Goal: Information Seeking & Learning: Find specific fact

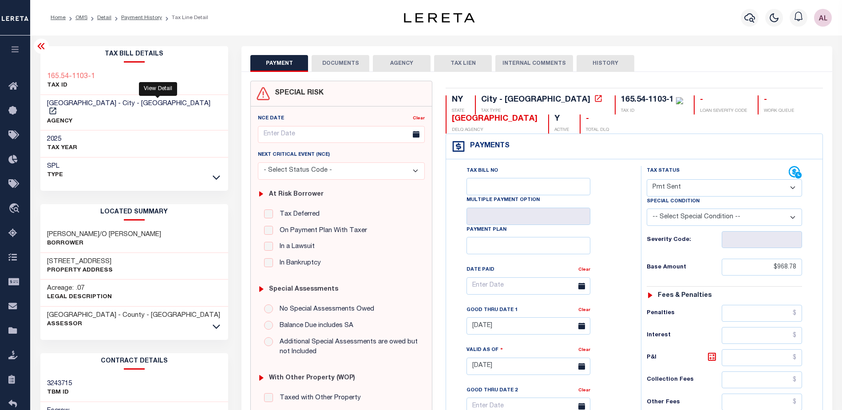
select select "SNT"
click at [748, 16] on icon "button" at bounding box center [749, 17] width 11 height 11
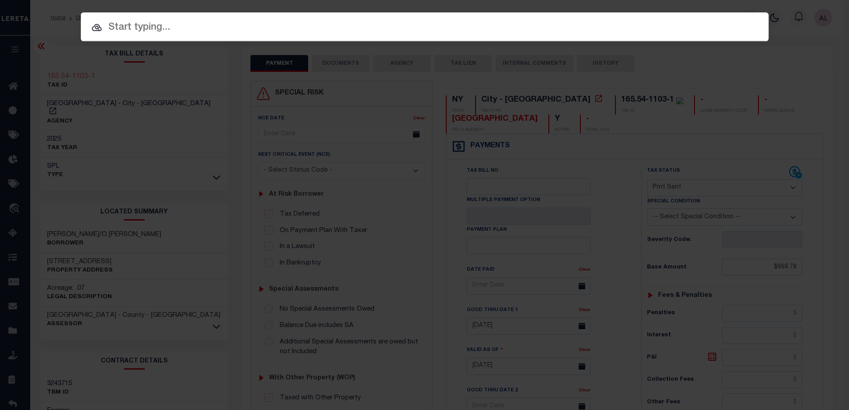
drag, startPoint x: 110, startPoint y: 13, endPoint x: 112, endPoint y: 23, distance: 9.6
click at [110, 18] on div at bounding box center [424, 26] width 687 height 28
click at [119, 30] on input "text" at bounding box center [424, 28] width 687 height 16
paste input "[PHONE_NUMBER]"
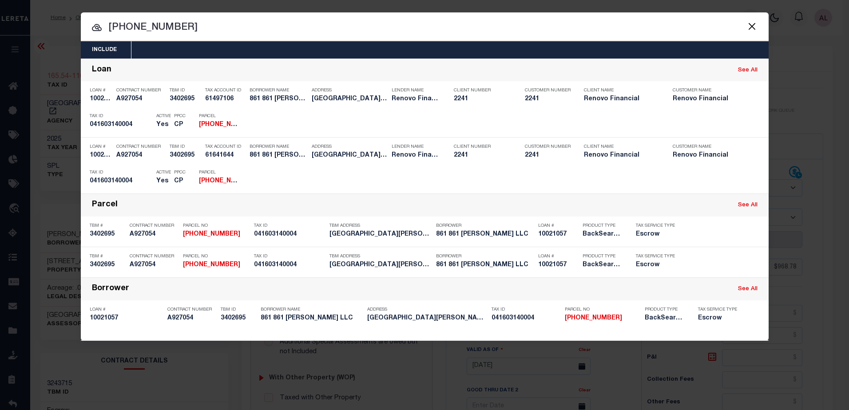
click at [155, 25] on input "[PHONE_NUMBER]" at bounding box center [424, 28] width 687 height 16
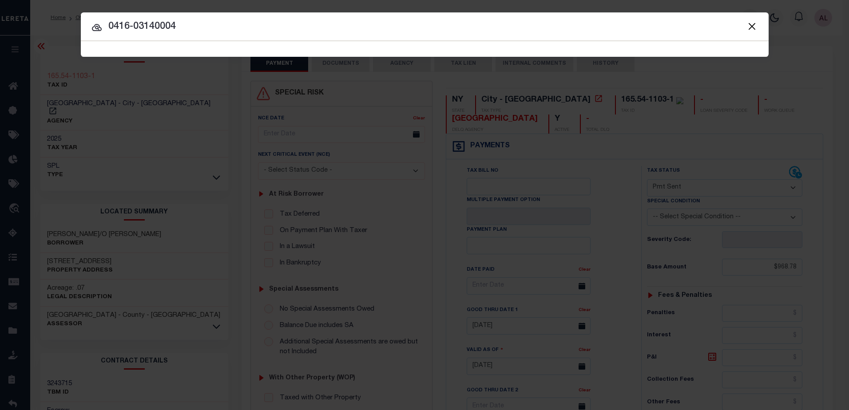
drag, startPoint x: 134, startPoint y: 26, endPoint x: 127, endPoint y: 27, distance: 6.7
click at [127, 27] on input "0416-03140004" at bounding box center [424, 27] width 687 height 16
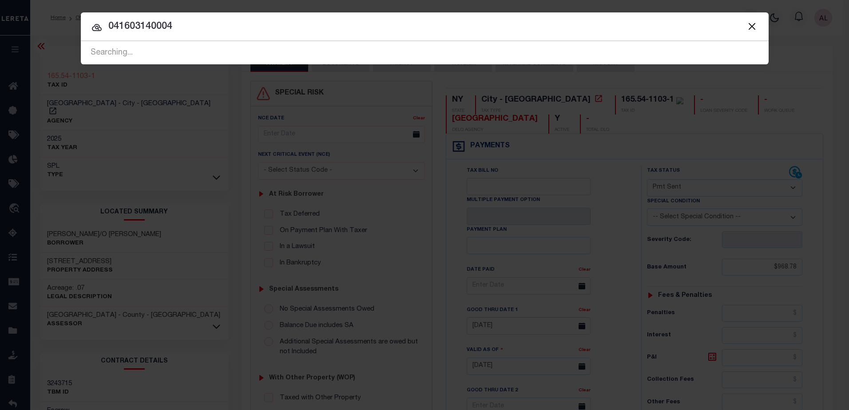
type input "041603140004"
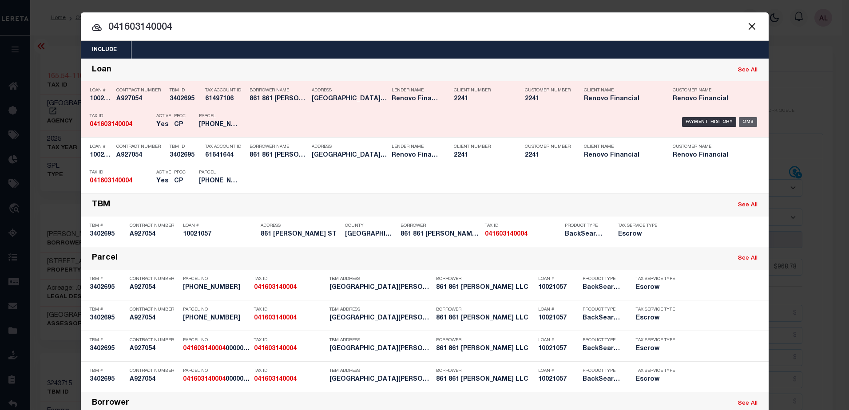
click at [746, 122] on div "OMS" at bounding box center [747, 122] width 18 height 10
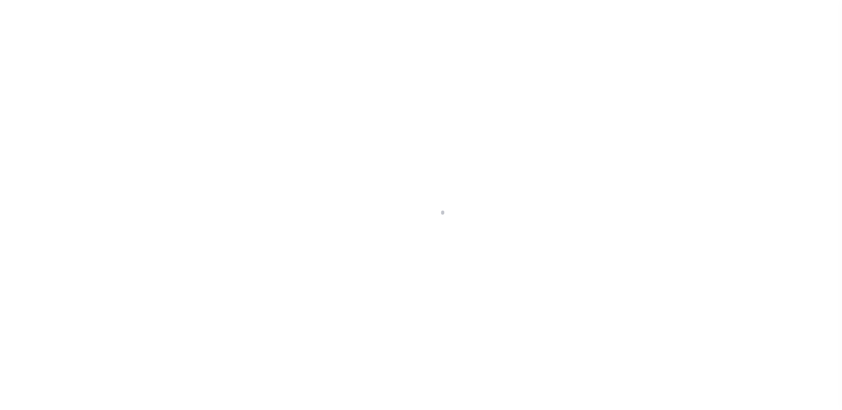
select select "10"
select select "Escrow"
type input "861 [PERSON_NAME] ST"
type input "041603140004 0000000000"
type input "WATERBURY, CT 06706"
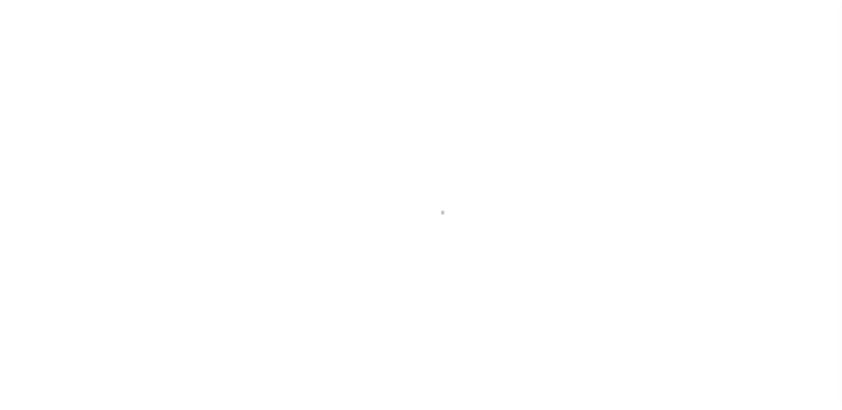
type input "a0kUS000007eSUd"
type input "CT"
select select
type textarea "Liability Limited to Customer Provided Parcel"
select select "25067"
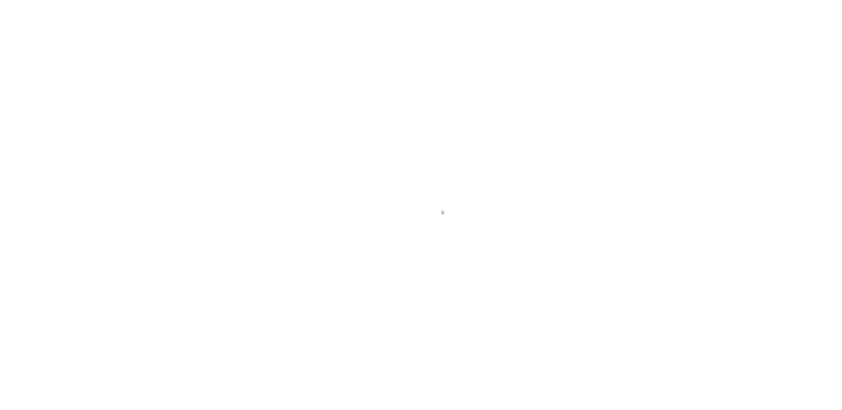
select select
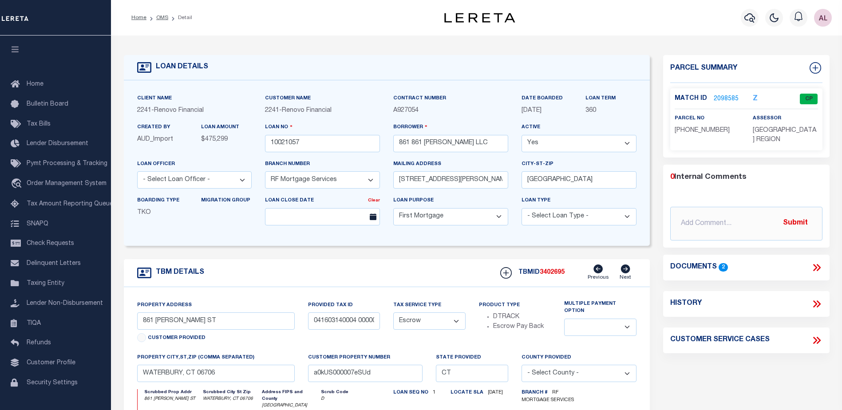
click at [717, 100] on link "2098585" at bounding box center [726, 99] width 25 height 9
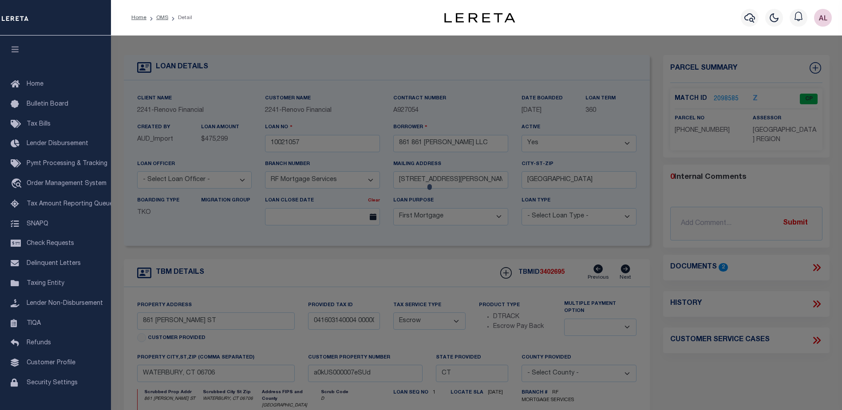
checkbox input "false"
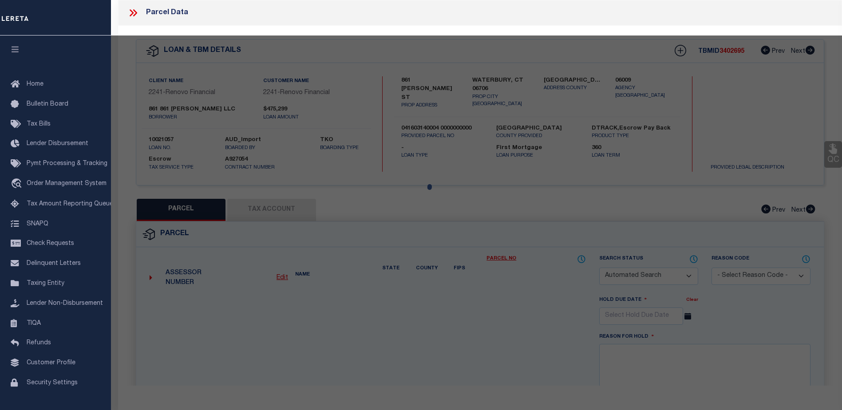
select select "CP"
type input "861 BALDWIN LLC"
select select "AGW"
select select
type input "861 [PERSON_NAME] ST"
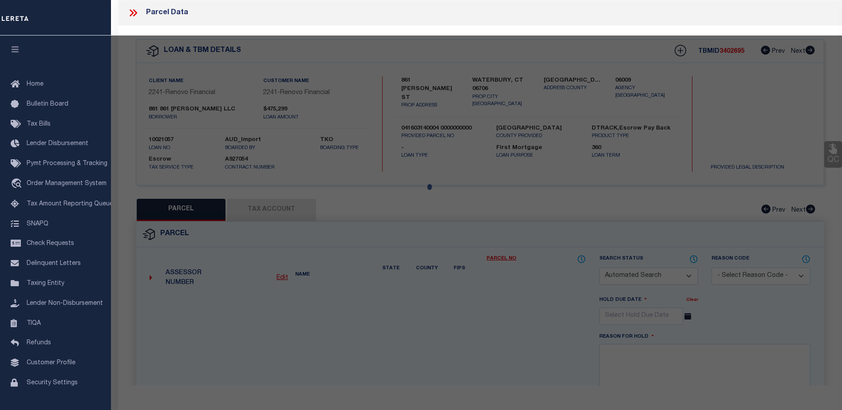
checkbox input "false"
type input "WATERBURY, CT 06706"
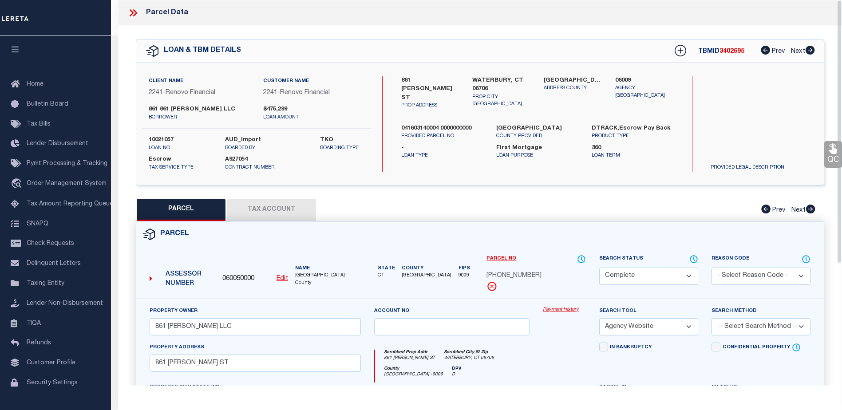
click at [553, 312] on link "Payment History" at bounding box center [564, 310] width 43 height 8
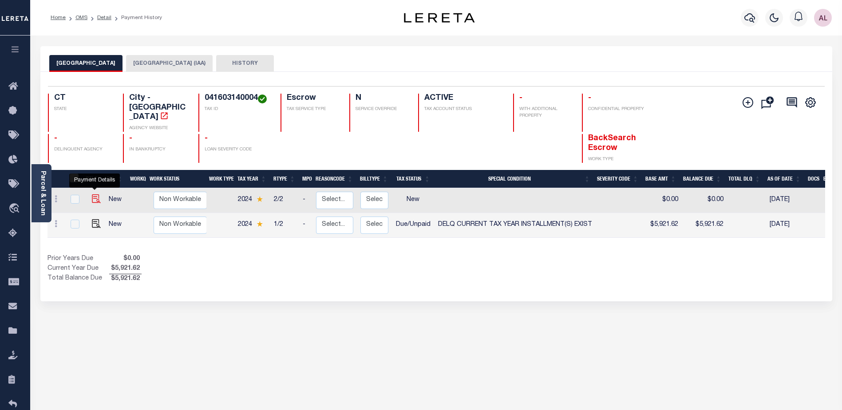
click at [97, 194] on img "" at bounding box center [96, 198] width 9 height 9
checkbox input "true"
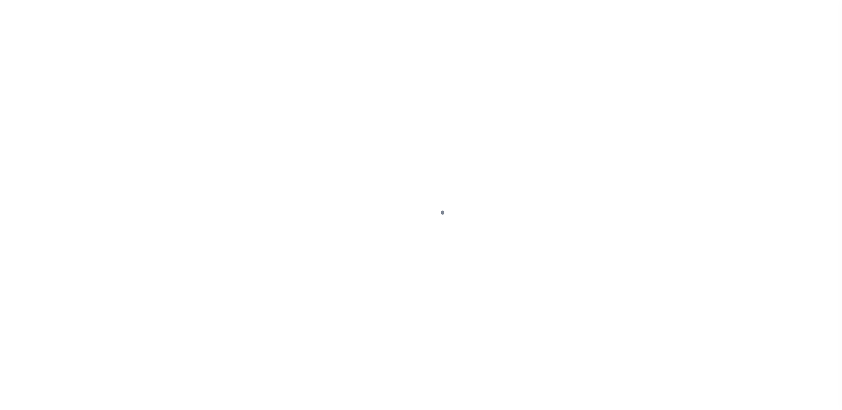
select select "NW2"
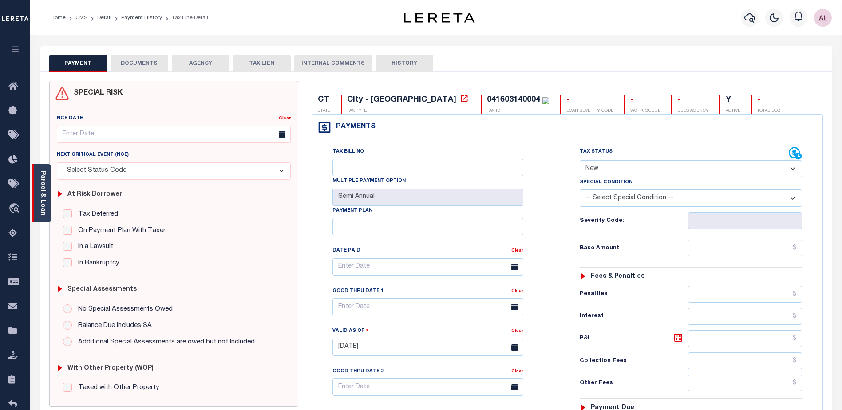
click at [40, 200] on link "Parcel & Loan" at bounding box center [42, 193] width 6 height 45
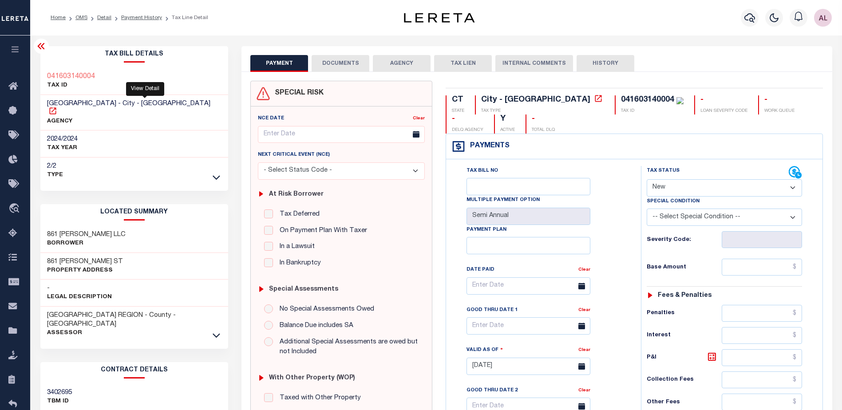
click at [57, 107] on icon at bounding box center [52, 111] width 9 height 9
drag, startPoint x: 98, startPoint y: 76, endPoint x: 41, endPoint y: 72, distance: 56.5
click at [41, 72] on div "041603140004 TAX ID" at bounding box center [134, 81] width 188 height 27
copy h3 "041603140004"
